Goal: Task Accomplishment & Management: Use online tool/utility

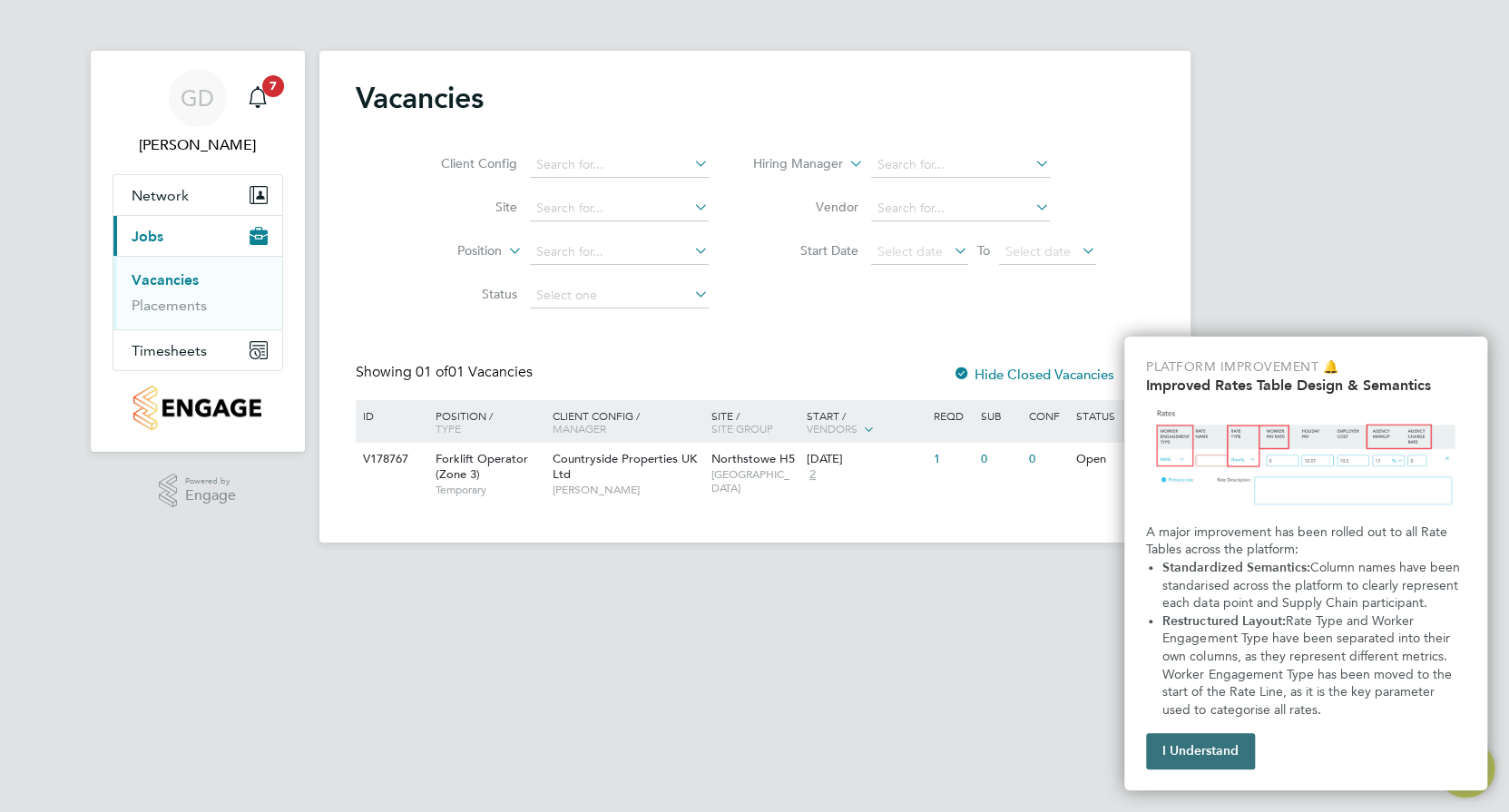
click at [1235, 760] on button "I Understand" at bounding box center [1201, 751] width 109 height 37
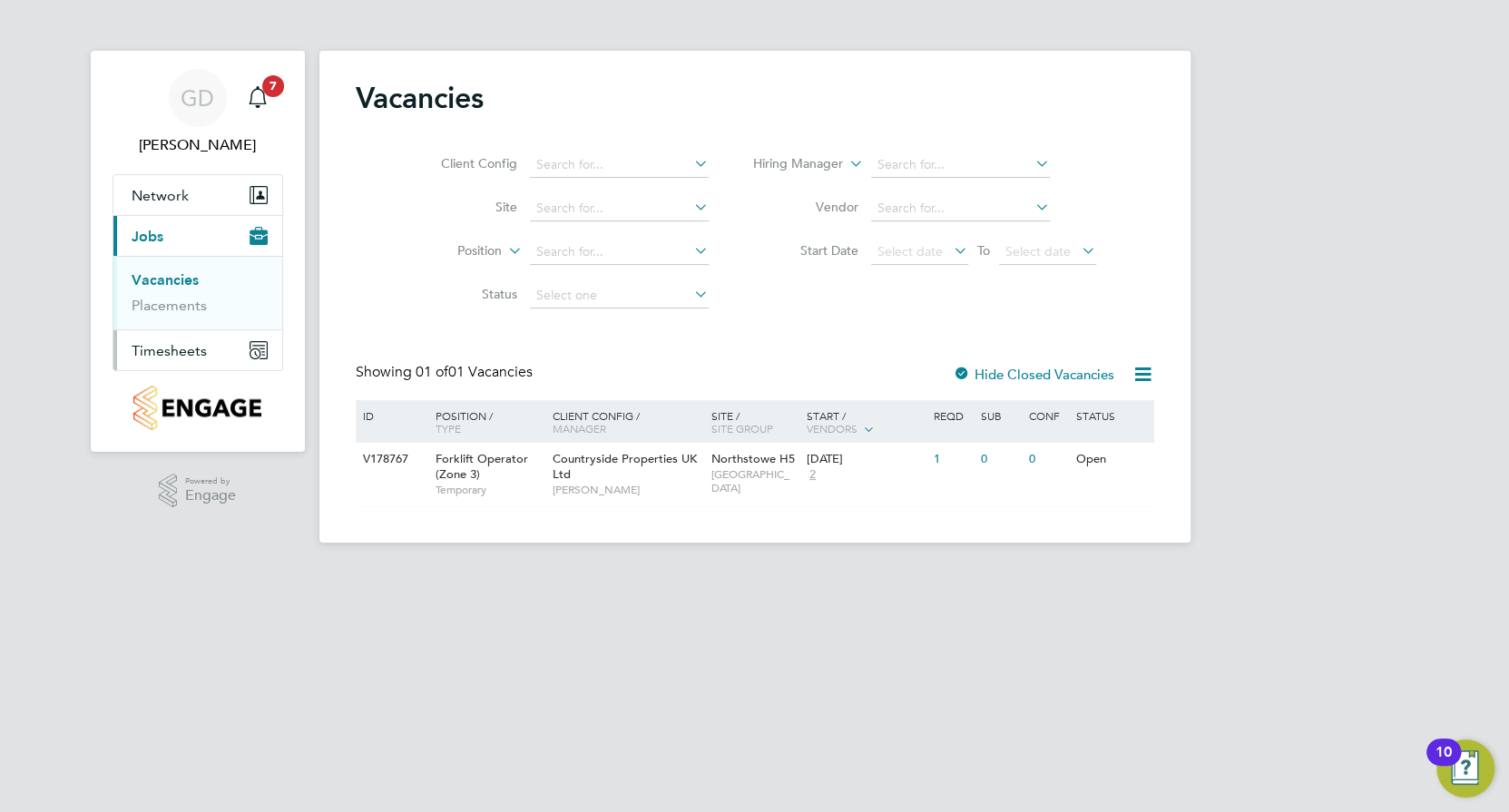
click at [165, 353] on span "Timesheets" at bounding box center [169, 350] width 75 height 17
click at [474, 423] on div "Position / Type" at bounding box center [485, 421] width 127 height 43
click at [1056, 462] on div "Open" at bounding box center [1079, 459] width 79 height 34
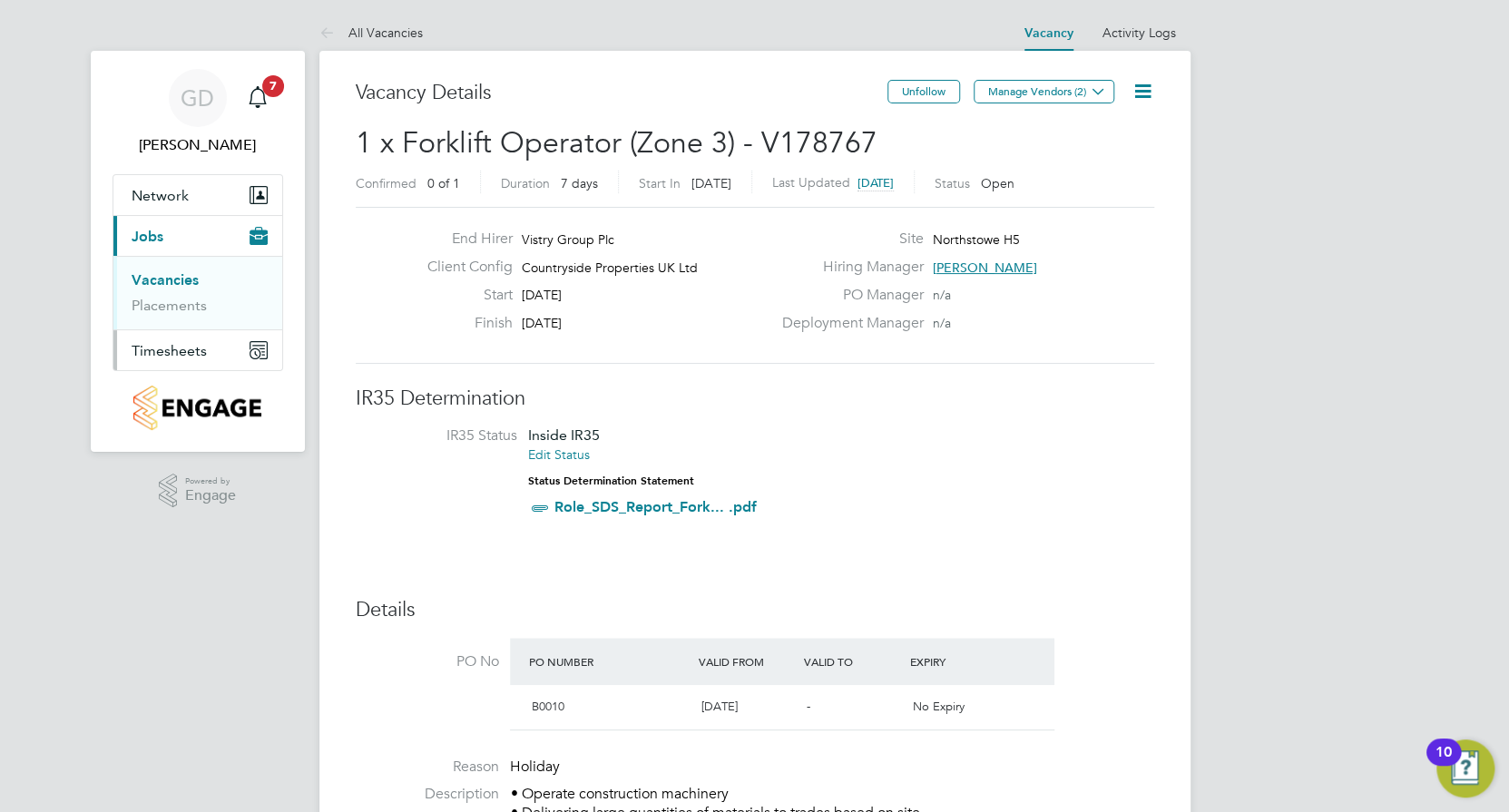
click at [246, 350] on button "Timesheets" at bounding box center [198, 350] width 169 height 40
click at [202, 331] on li "Timesheets" at bounding box center [199, 325] width 136 height 26
click at [1144, 92] on icon at bounding box center [1143, 91] width 23 height 23
click at [909, 226] on div "End Hirer Vistry Group Plc Client Config Countryside Properties UK Ltd Start [D…" at bounding box center [755, 284] width 799 height 157
click at [183, 353] on span "Timesheets" at bounding box center [169, 350] width 75 height 17
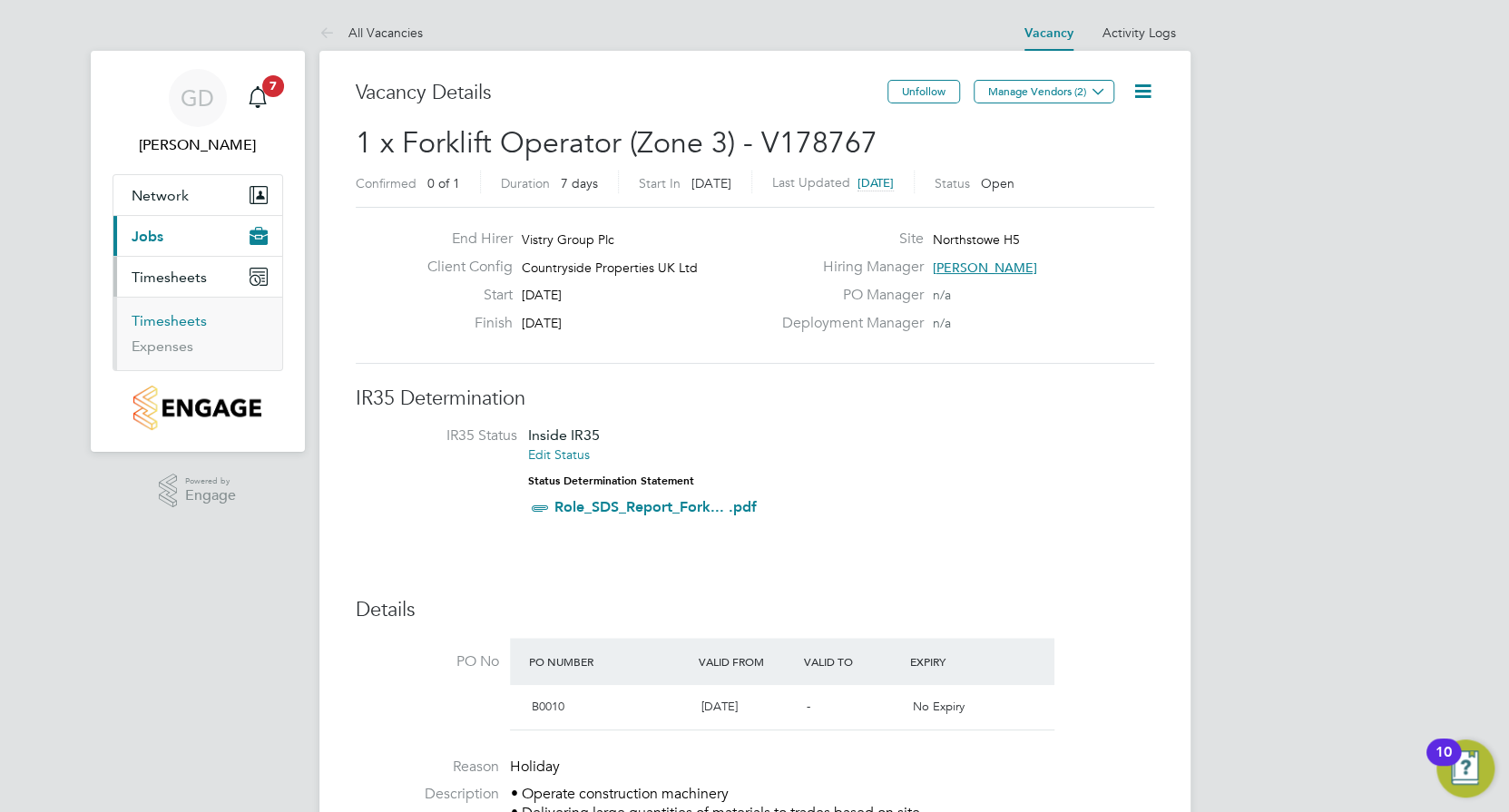
click at [181, 315] on link "Timesheets" at bounding box center [169, 320] width 75 height 17
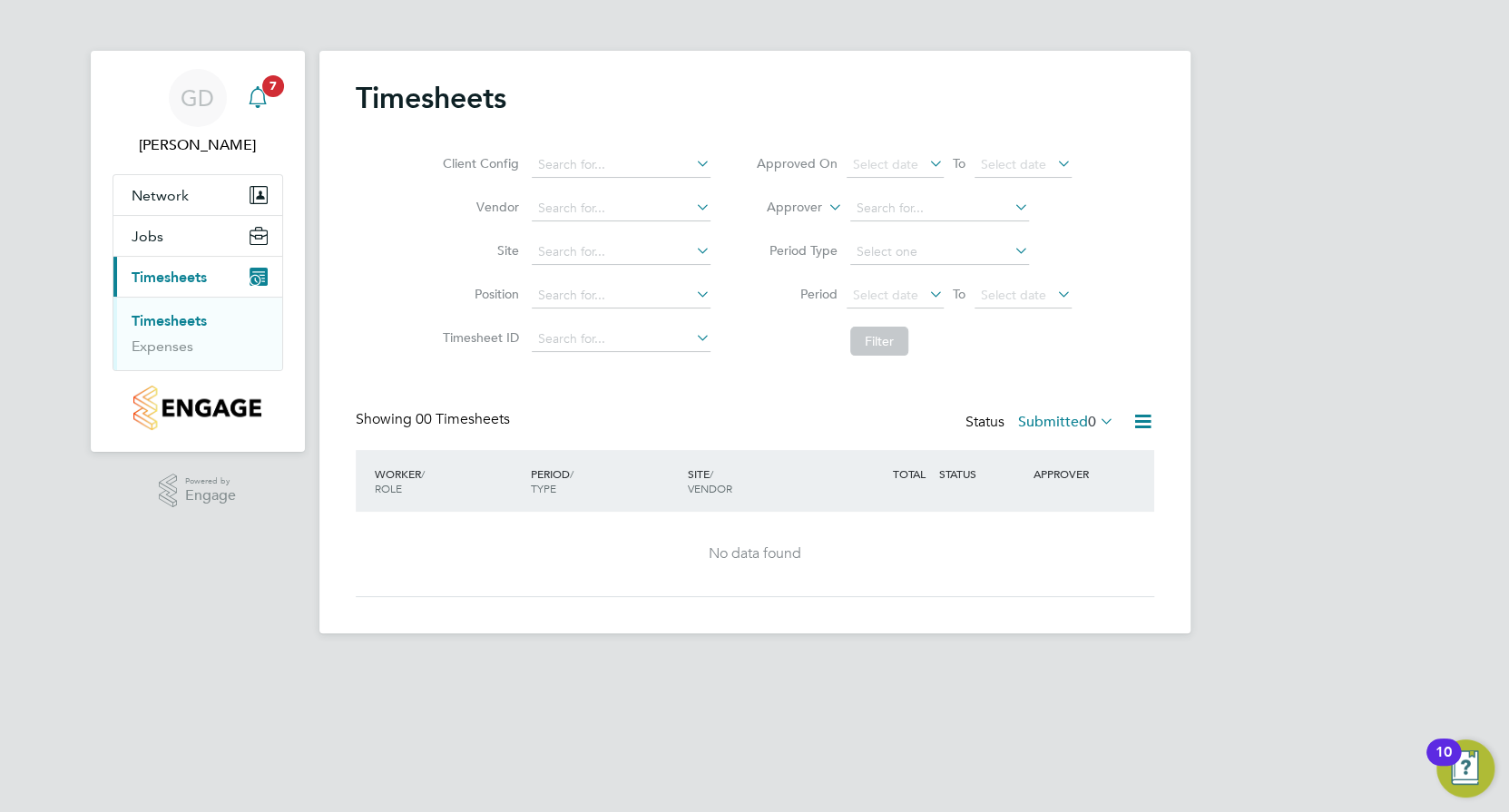
click at [266, 96] on icon "Main navigation" at bounding box center [258, 97] width 22 height 22
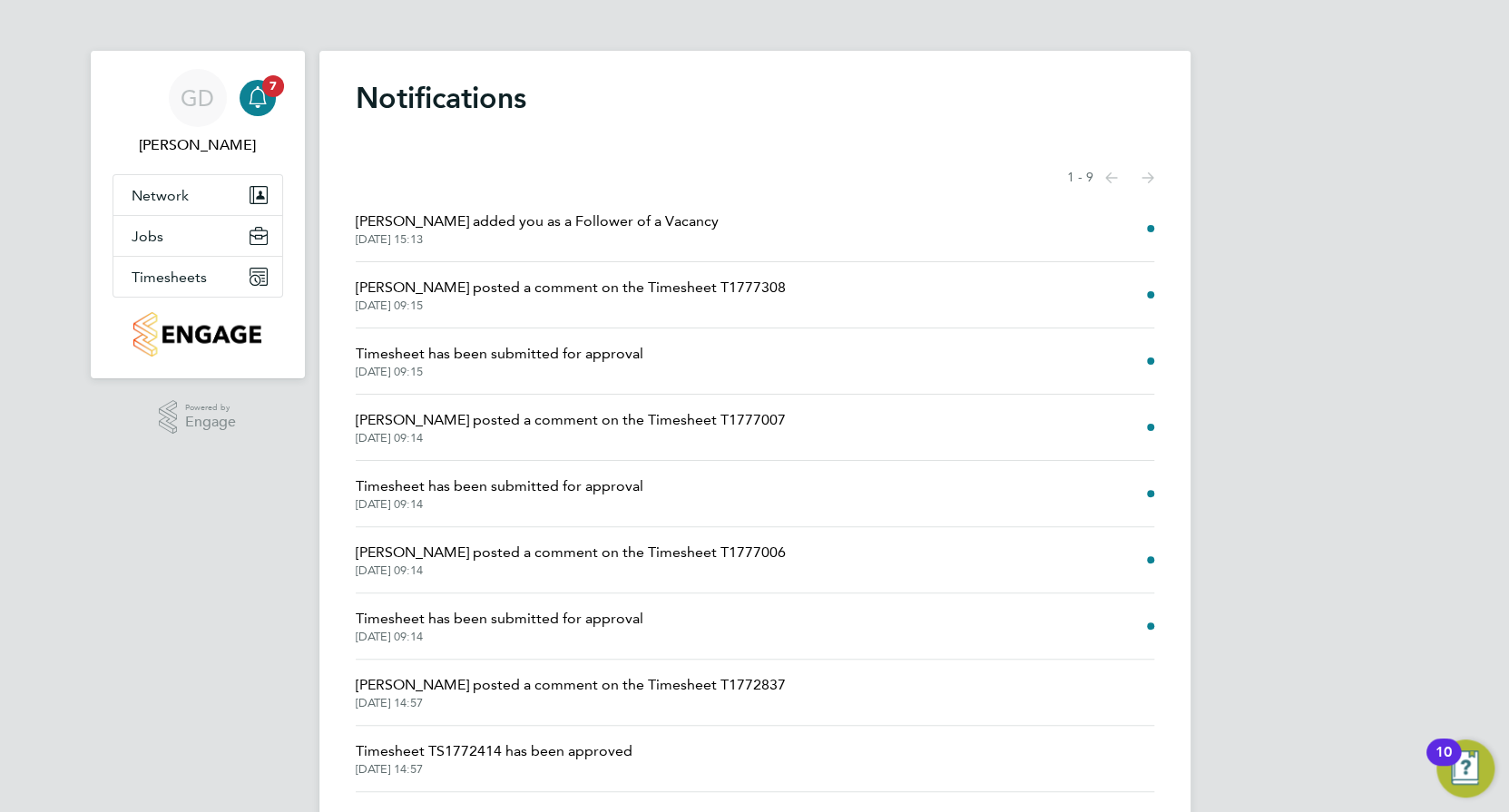
scroll to position [43, 0]
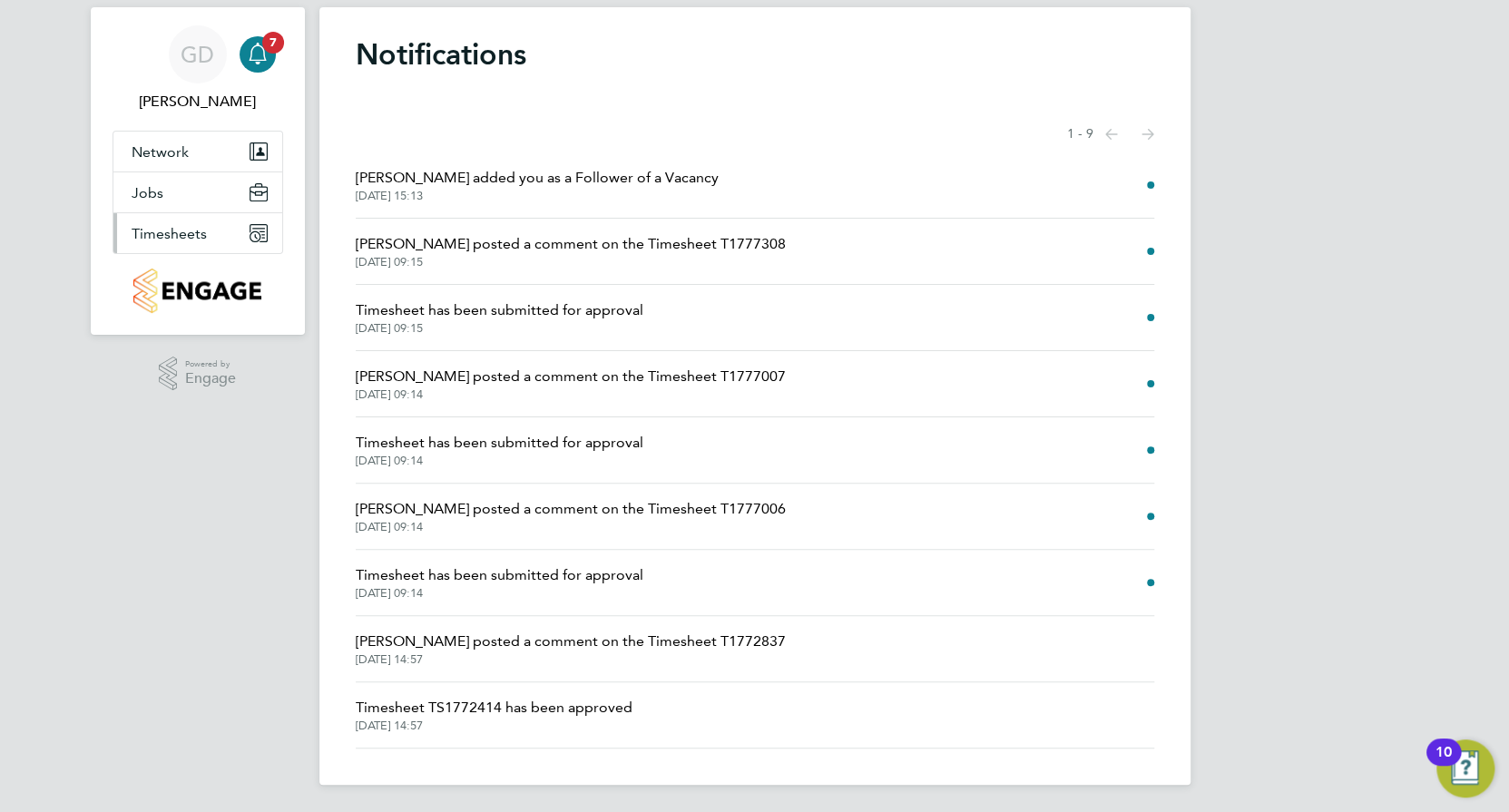
click at [200, 238] on span "Timesheets" at bounding box center [169, 233] width 75 height 17
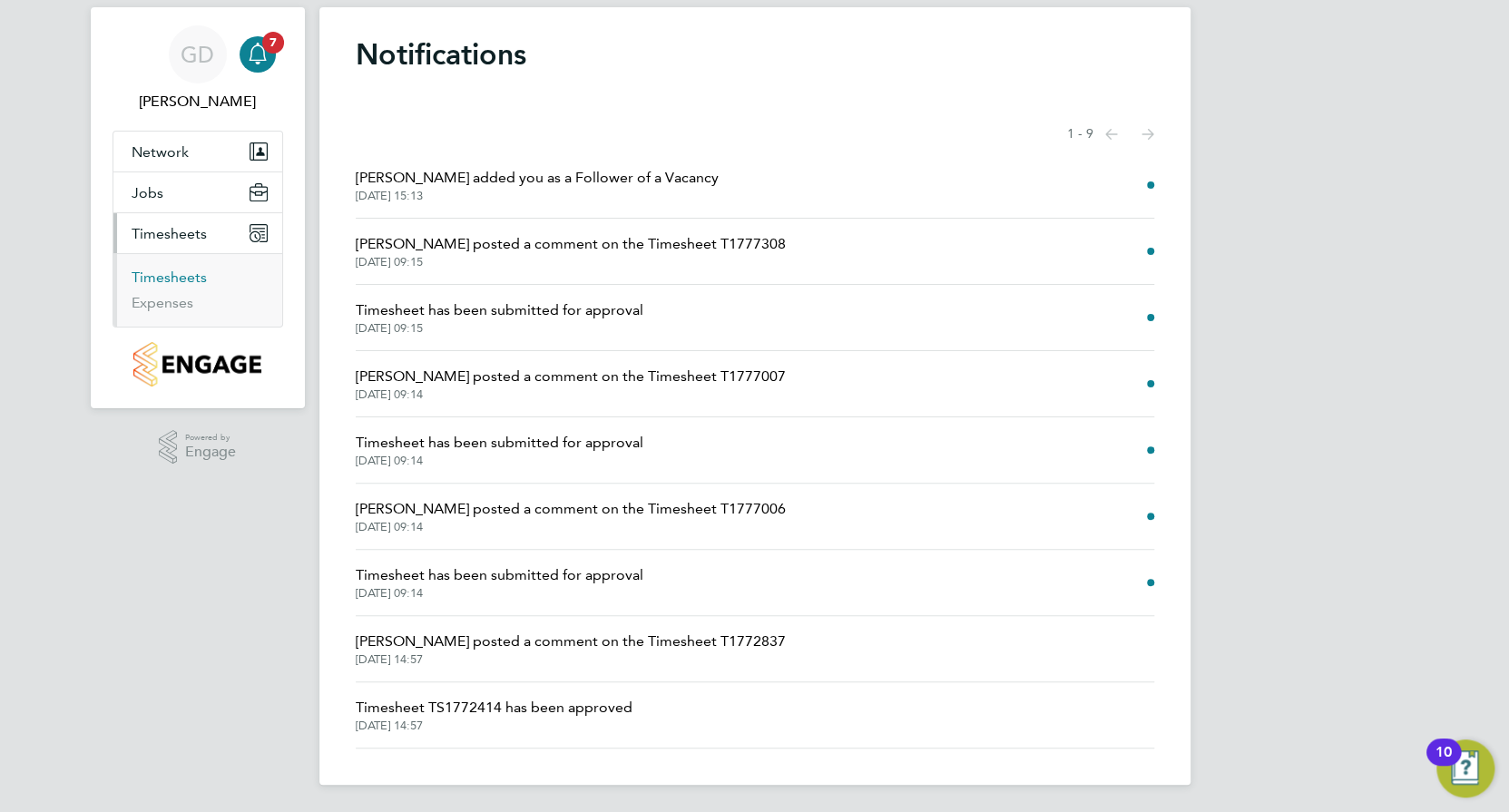
click at [154, 269] on link "Timesheets" at bounding box center [169, 277] width 75 height 17
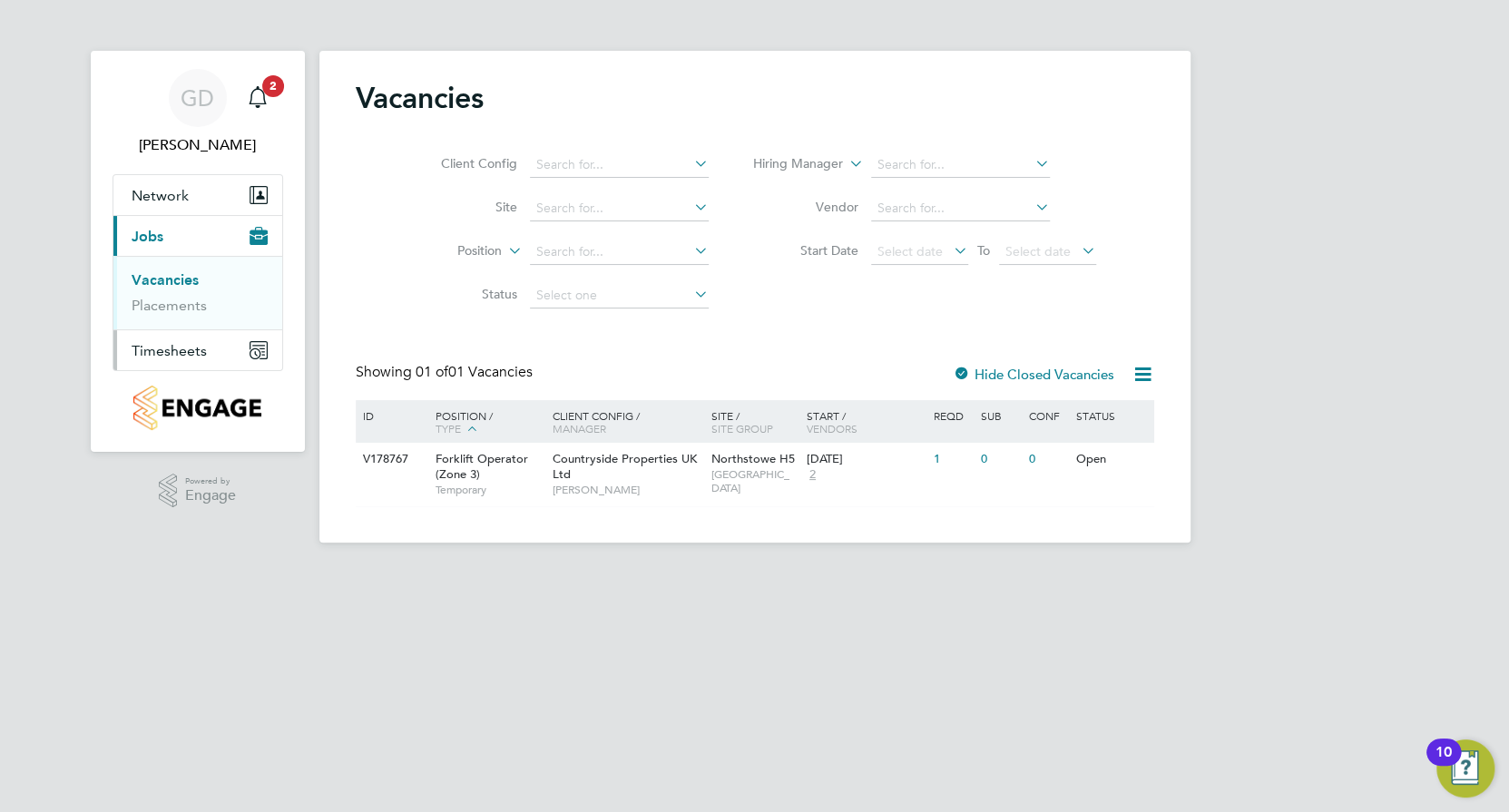
click at [187, 354] on span "Timesheets" at bounding box center [169, 350] width 75 height 17
click at [253, 353] on icon "Main navigation" at bounding box center [255, 353] width 8 height 8
click at [1450, 752] on div "10" at bounding box center [1444, 764] width 17 height 24
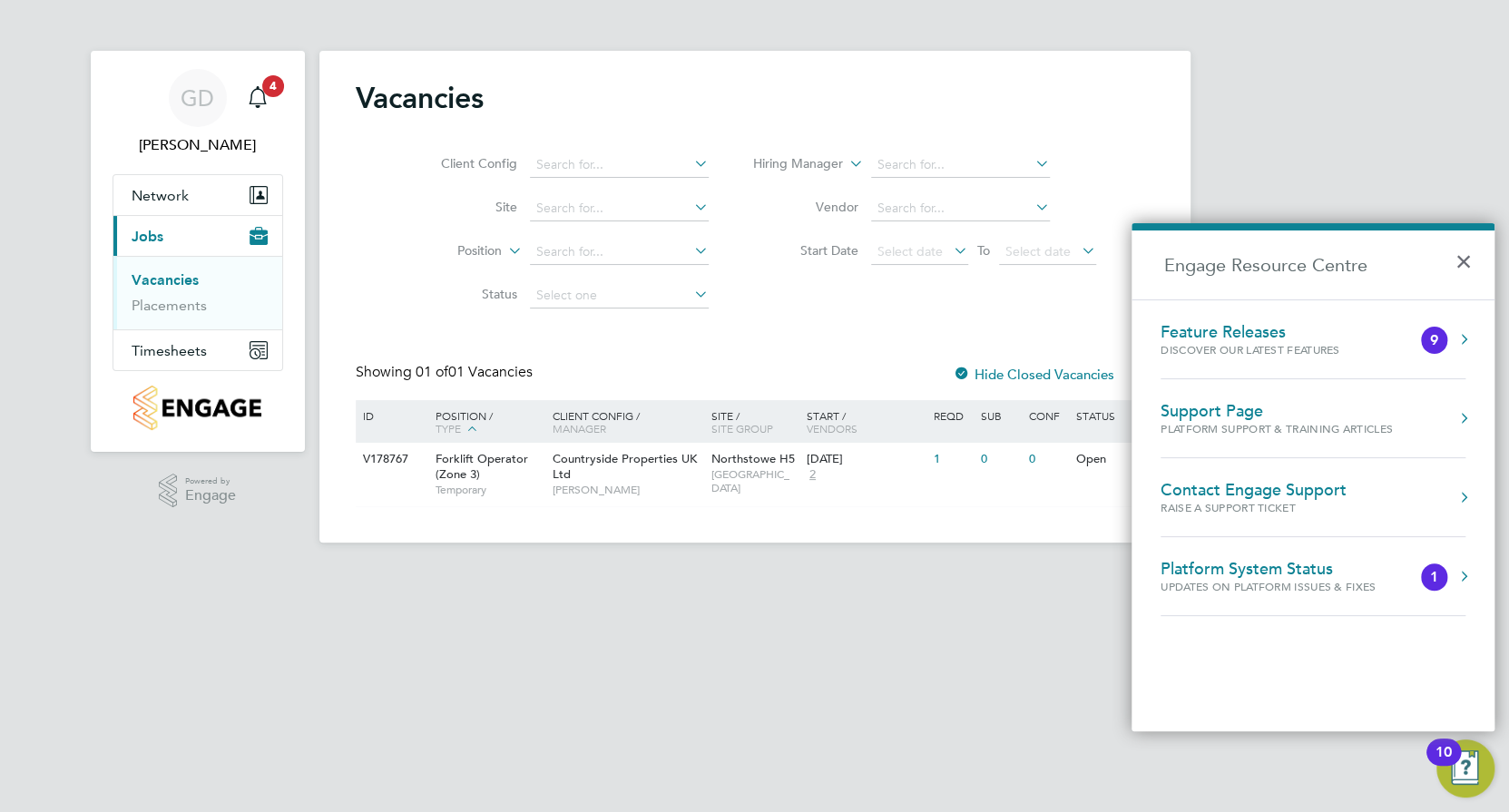
click at [903, 572] on html "GD Gareth Day Notifications 4 Applications: Network Team Members Sites Current …" at bounding box center [754, 285] width 1509 height 572
click at [849, 572] on html "GD Gareth Day Notifications 4 Applications: Network Team Members Sites Current …" at bounding box center [754, 285] width 1509 height 572
click at [1468, 255] on button "×" at bounding box center [1468, 256] width 27 height 40
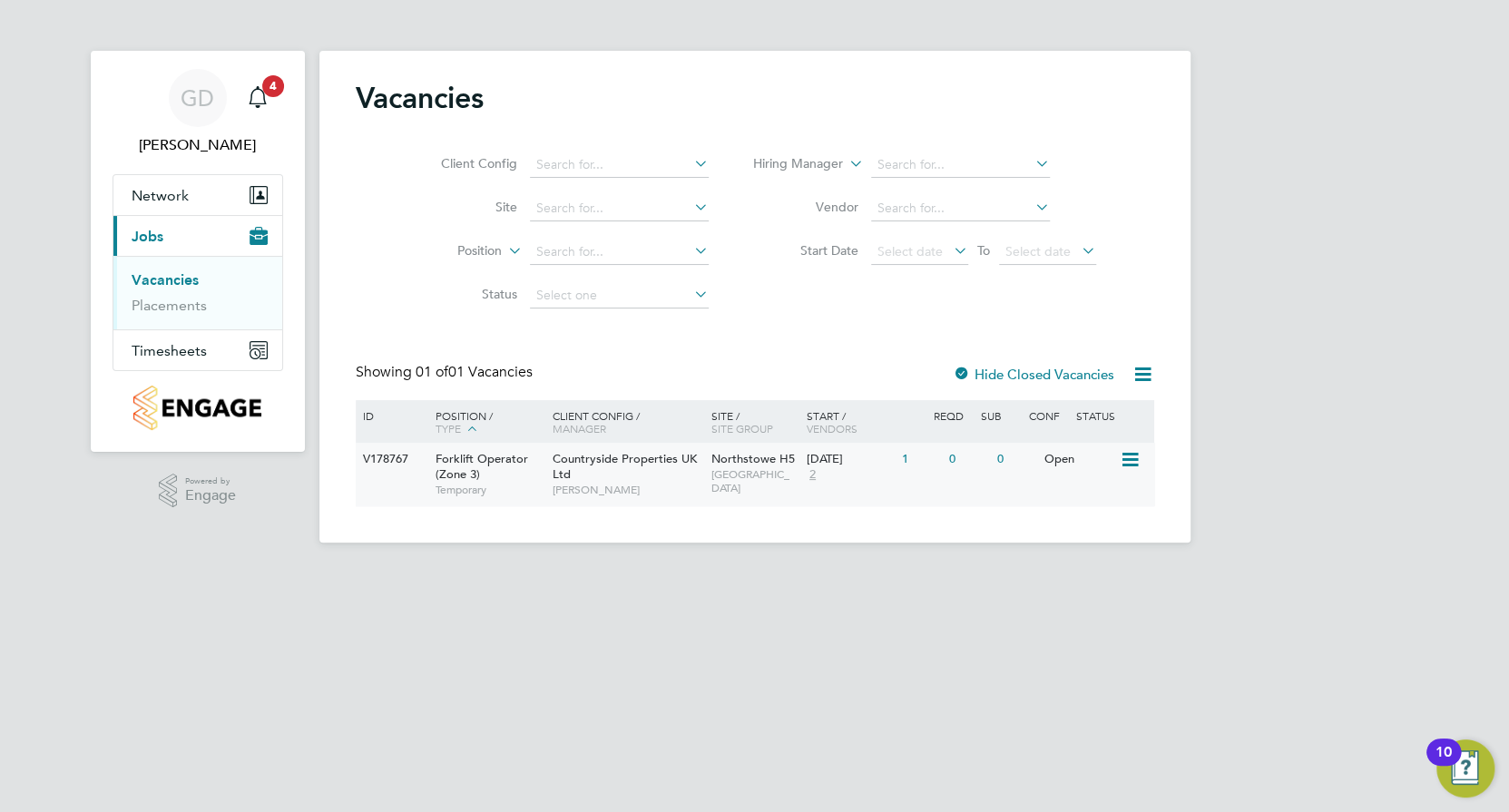
click at [566, 462] on span "Countryside Properties UK Ltd" at bounding box center [624, 466] width 144 height 31
click at [164, 354] on span "Timesheets" at bounding box center [169, 350] width 75 height 17
click at [187, 339] on button "Timesheets" at bounding box center [198, 350] width 169 height 40
click at [196, 347] on span "Timesheets" at bounding box center [169, 350] width 75 height 17
